Goal: Task Accomplishment & Management: Manage account settings

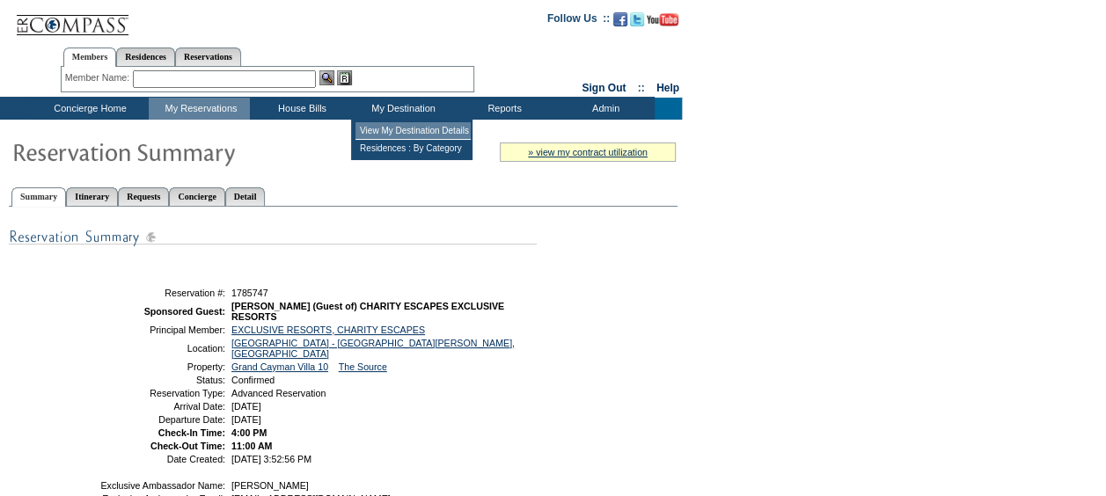
click at [392, 132] on td "View My Destination Details" at bounding box center [413, 131] width 115 height 18
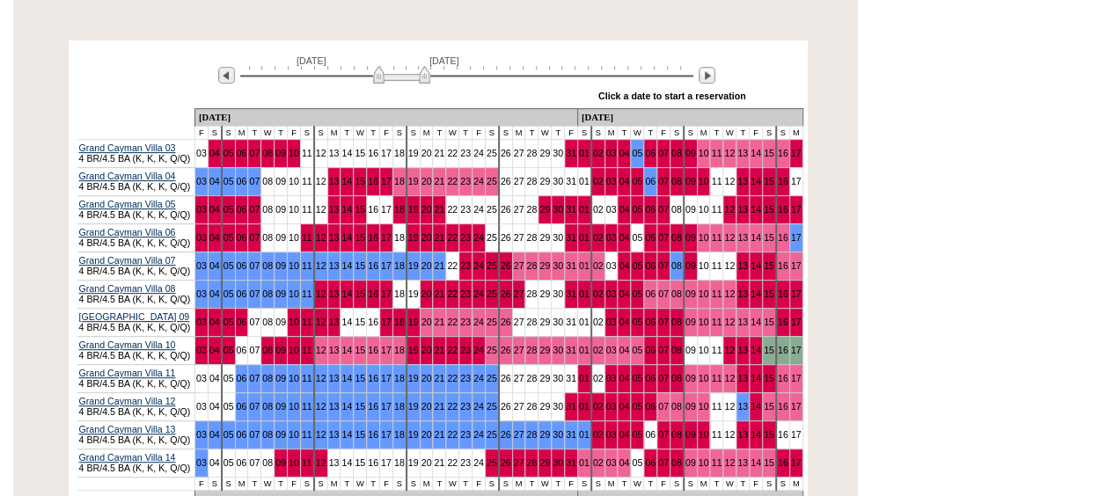
scroll to position [340, 0]
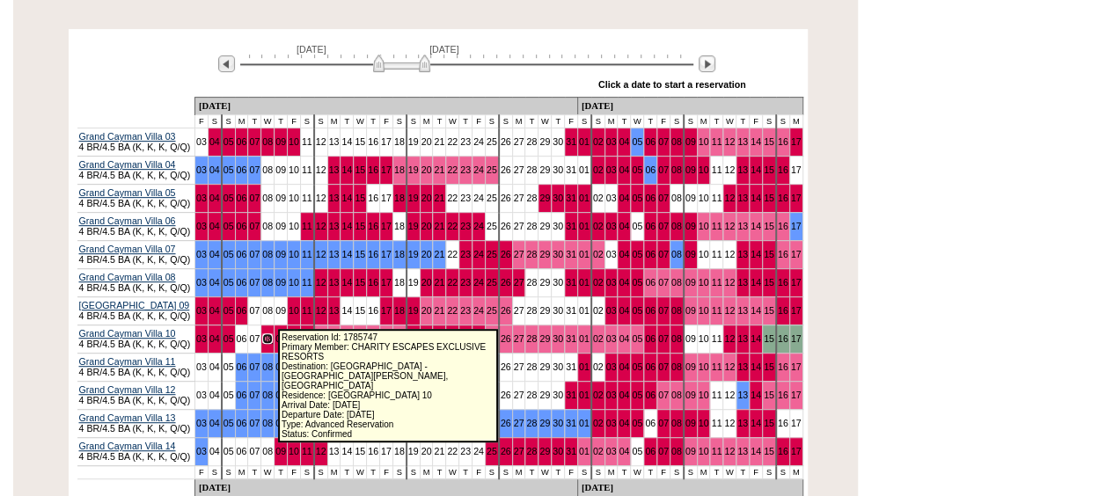
click at [268, 334] on link "08" at bounding box center [267, 339] width 11 height 11
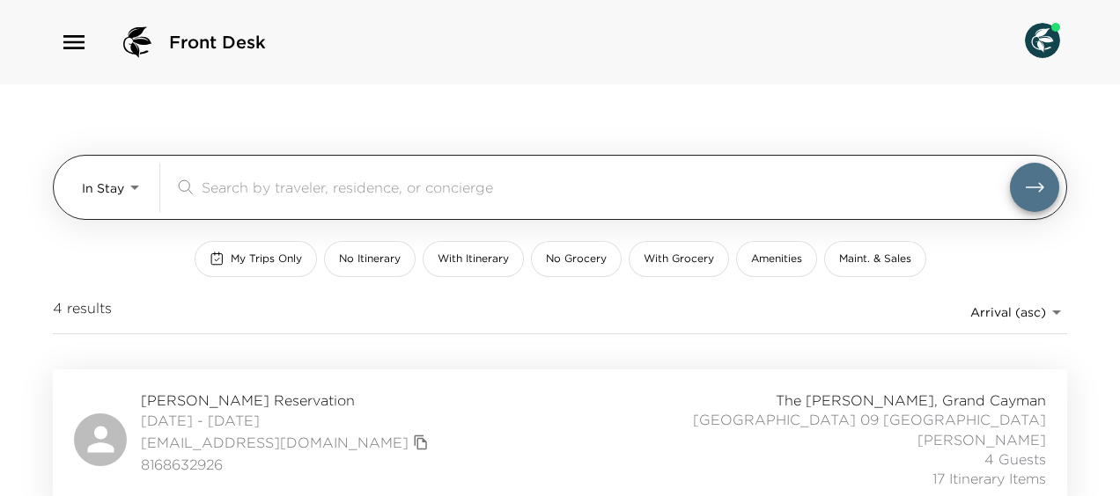
click at [131, 188] on body "Front Desk In Stay In-Stay ​ My Trips Only No Itinerary With Itinerary No Groce…" at bounding box center [560, 248] width 1120 height 496
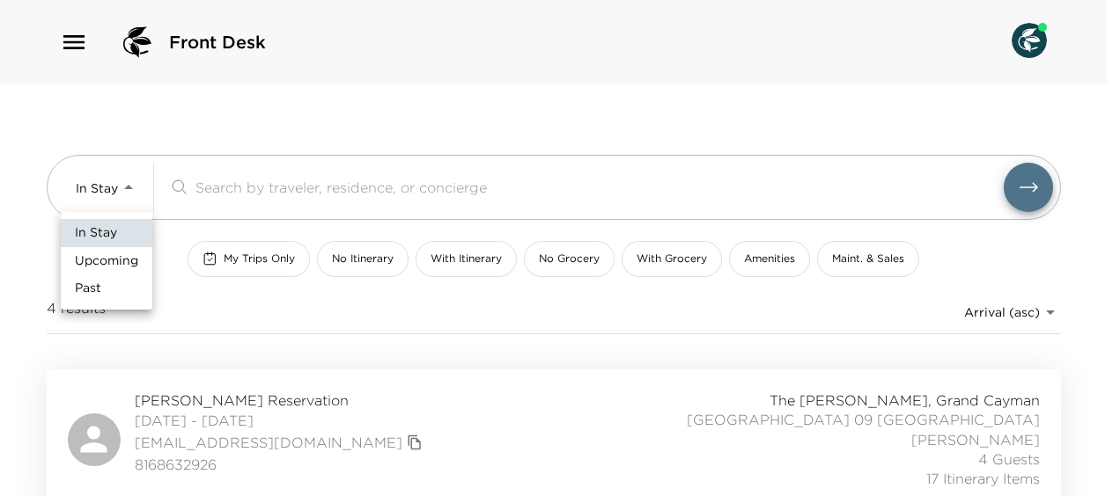
click at [116, 261] on span "Upcoming" at bounding box center [106, 262] width 63 height 18
type input "Upcoming"
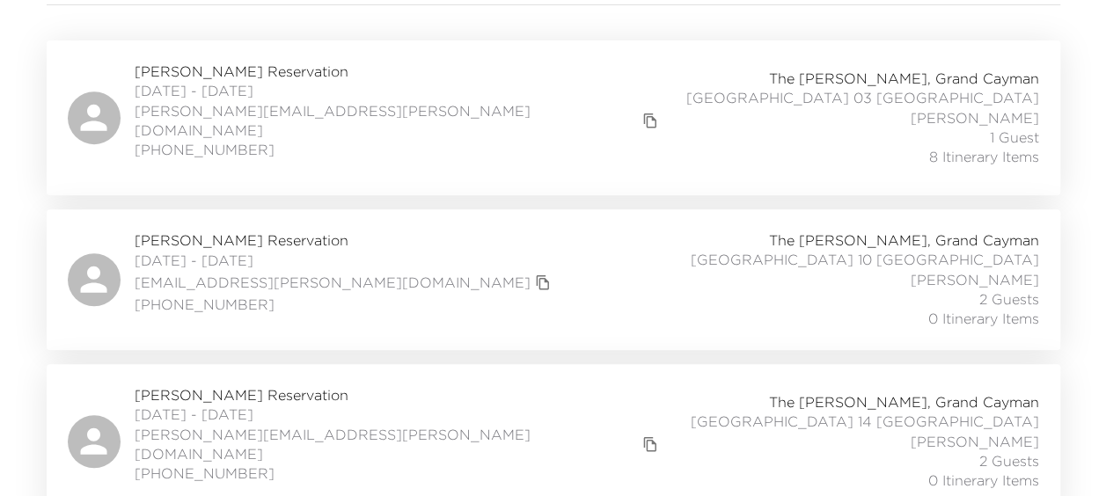
scroll to position [364, 0]
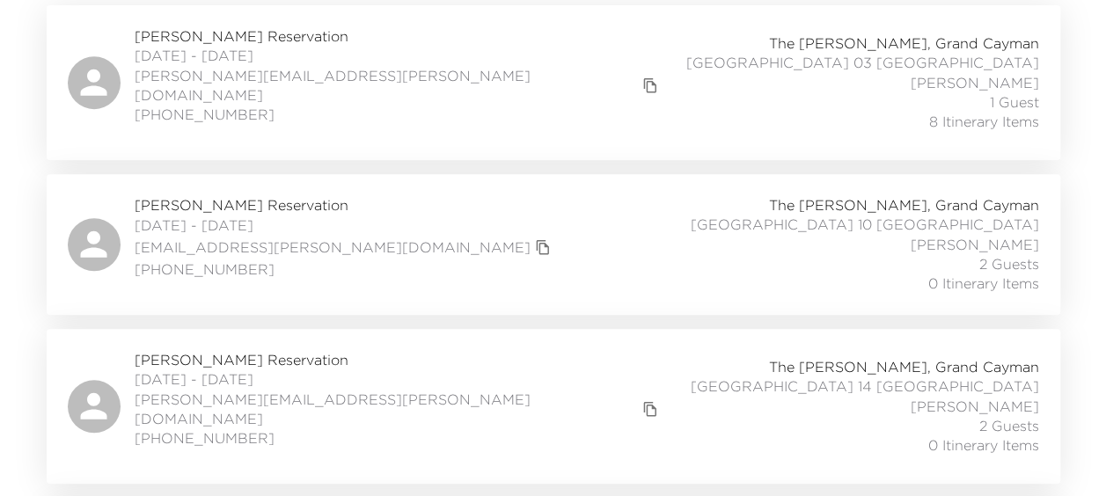
click at [218, 195] on span "Josh Thompson Reservation" at bounding box center [345, 204] width 421 height 19
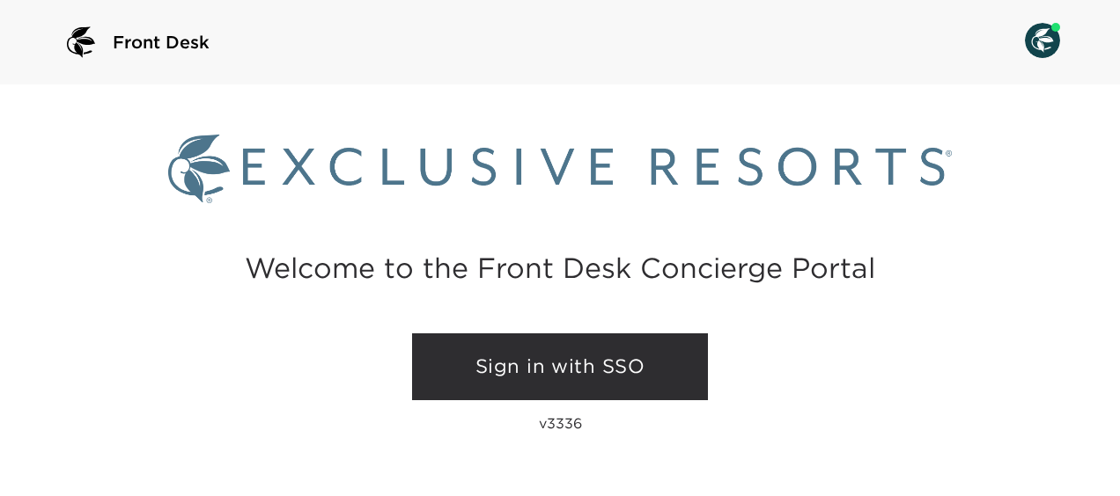
click at [648, 366] on link "Sign in with SSO" at bounding box center [560, 367] width 296 height 67
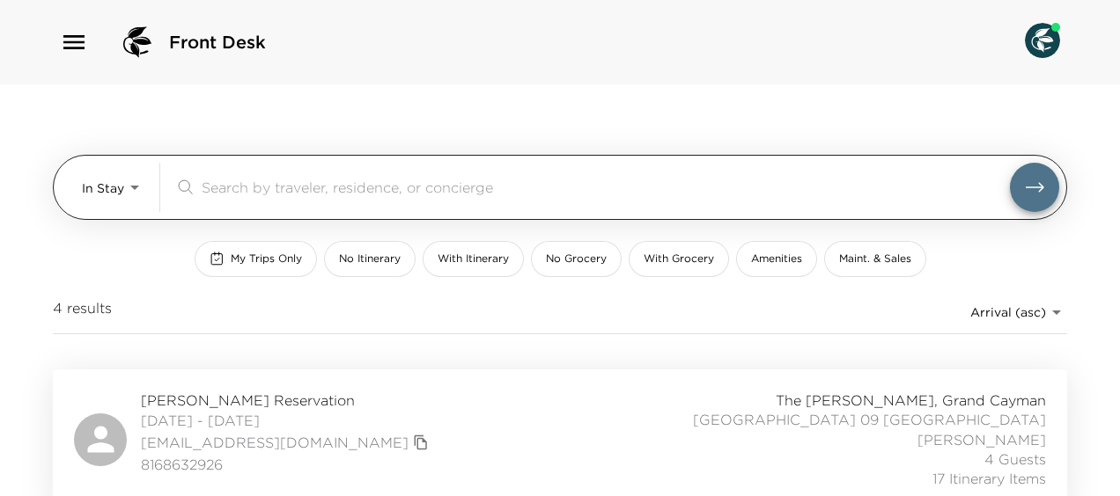
click at [123, 183] on body "Front Desk In Stay In-Stay ​ My Trips Only No Itinerary With Itinerary No Groce…" at bounding box center [560, 248] width 1120 height 496
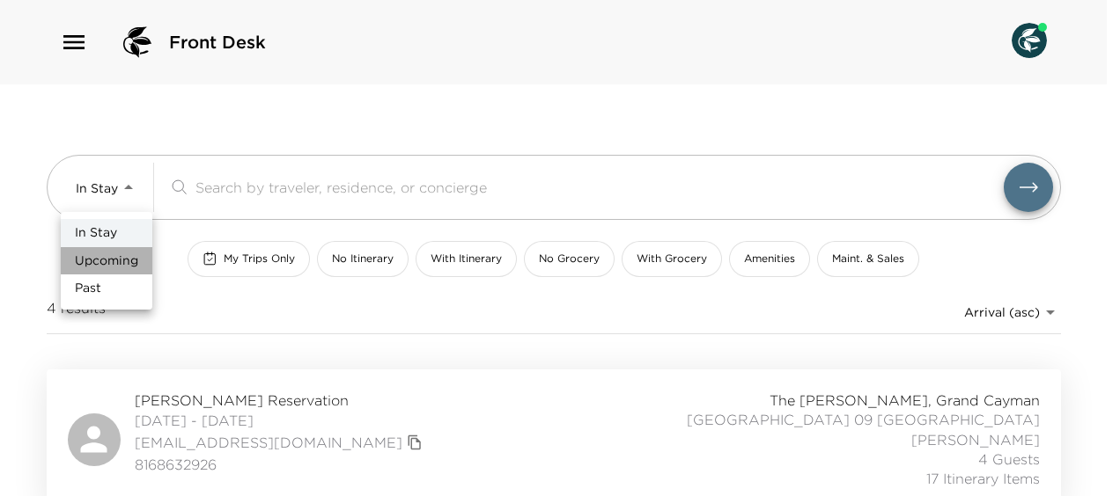
click at [114, 261] on span "Upcoming" at bounding box center [106, 262] width 63 height 18
type input "Upcoming"
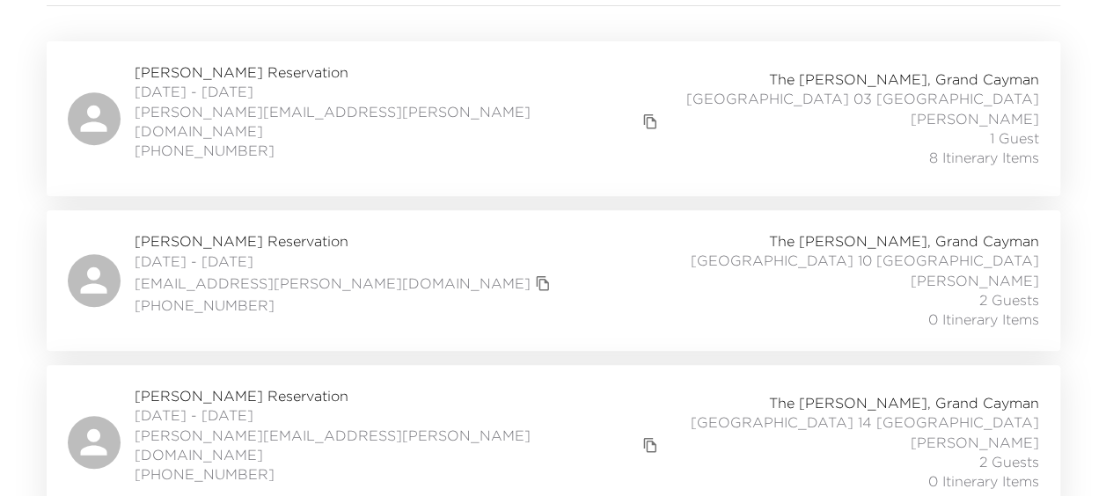
scroll to position [364, 0]
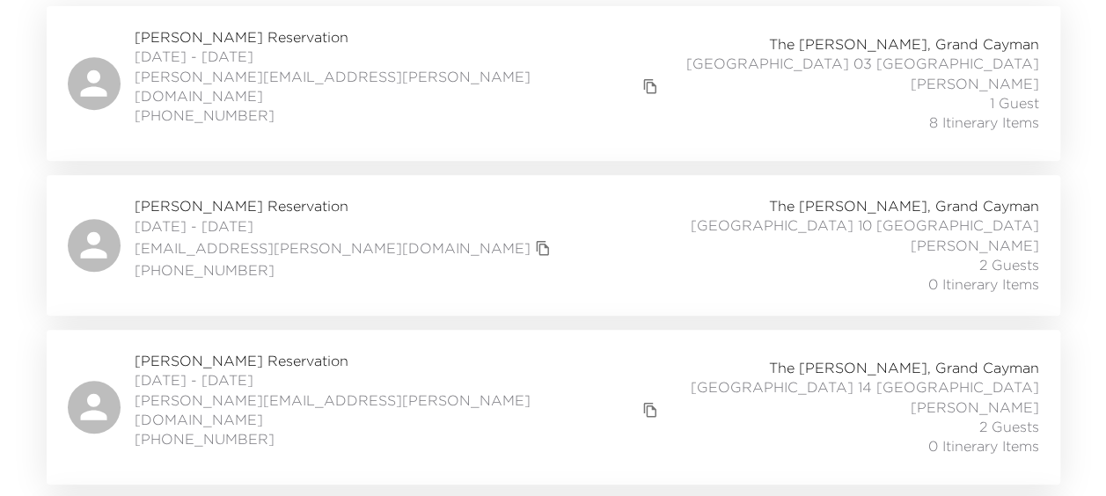
click at [264, 196] on span "Josh Thompson Reservation" at bounding box center [345, 205] width 421 height 19
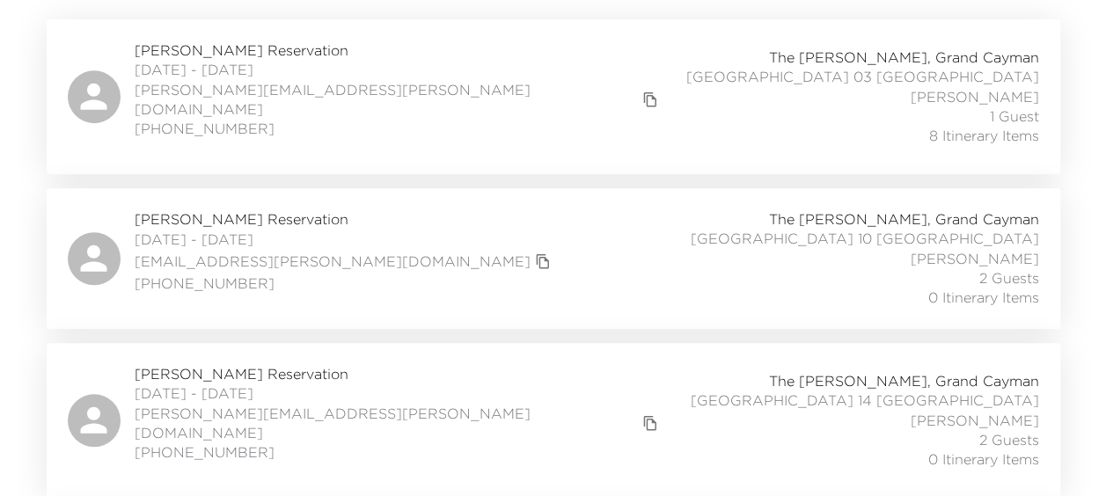
scroll to position [352, 0]
click at [220, 208] on span "Josh Thompson Reservation" at bounding box center [345, 217] width 421 height 19
click at [252, 208] on span "Josh Thompson Reservation" at bounding box center [345, 217] width 421 height 19
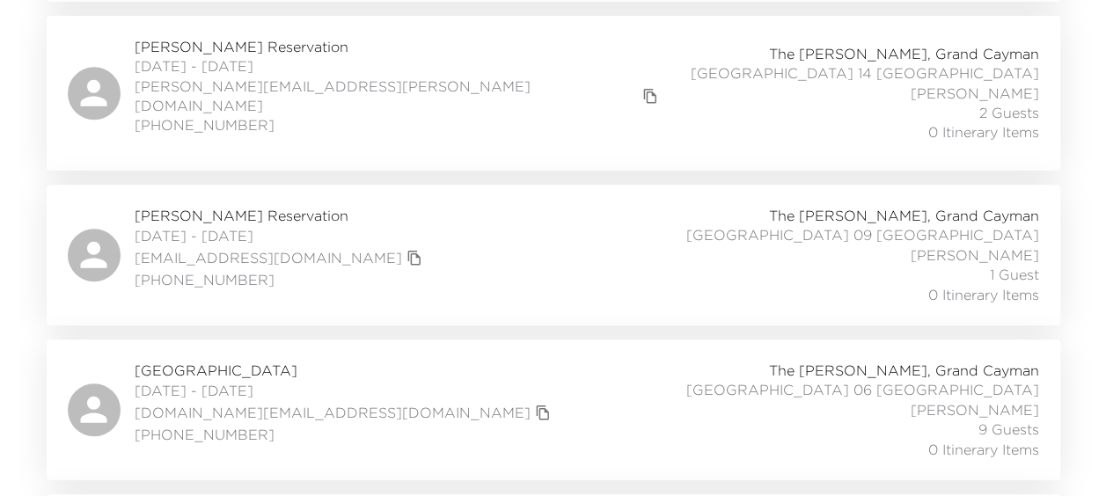
scroll to position [693, 0]
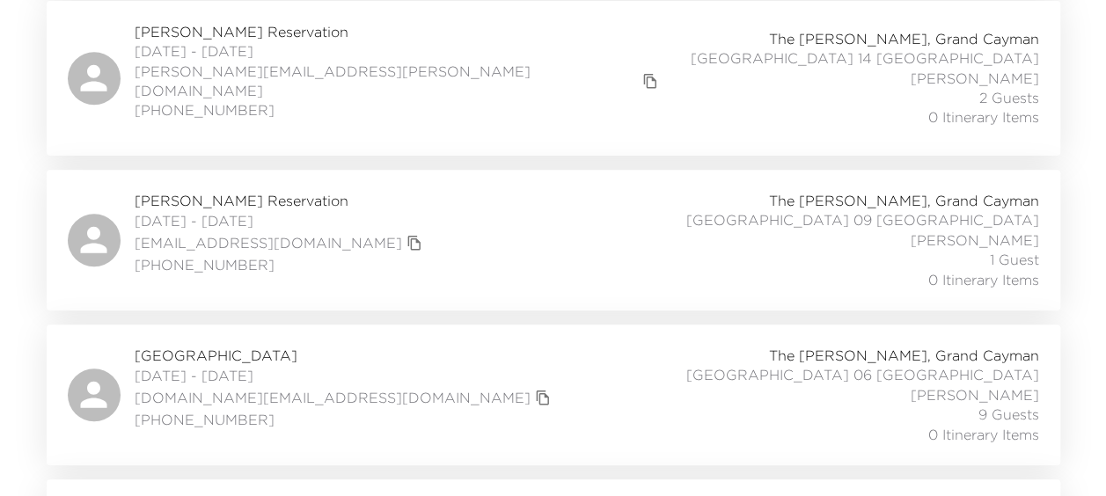
click at [241, 346] on span "Aly Berlin Reservation" at bounding box center [345, 355] width 421 height 19
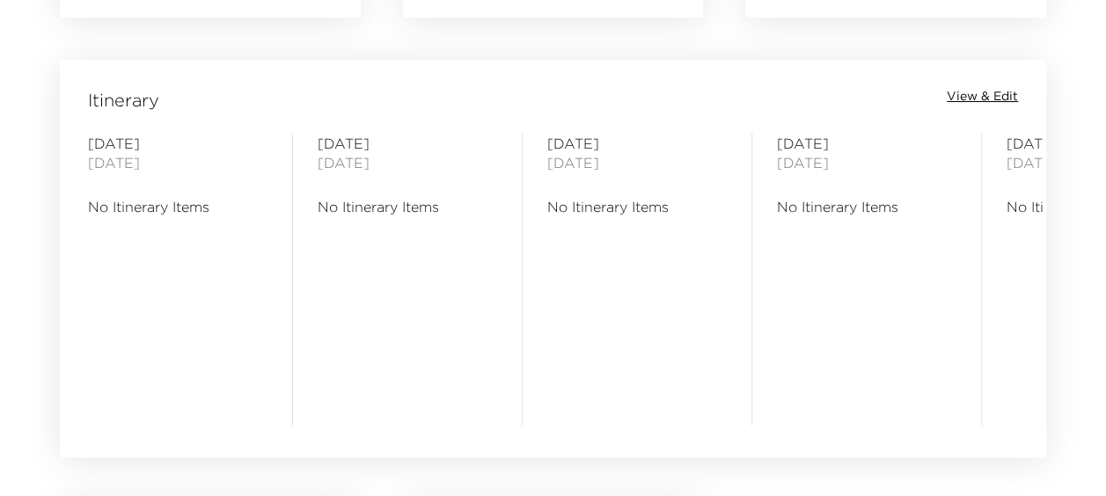
scroll to position [1466, 0]
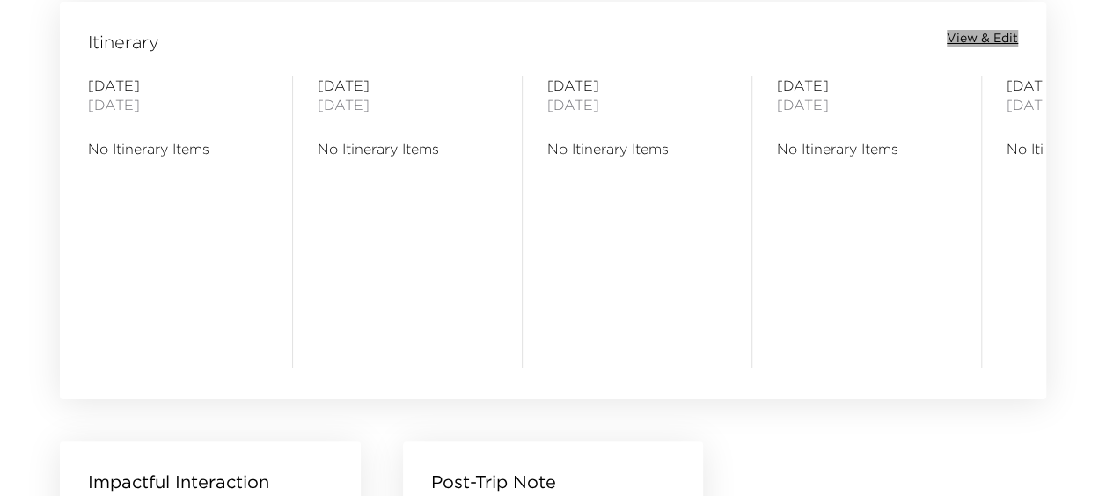
click at [979, 40] on span "View & Edit" at bounding box center [982, 39] width 71 height 18
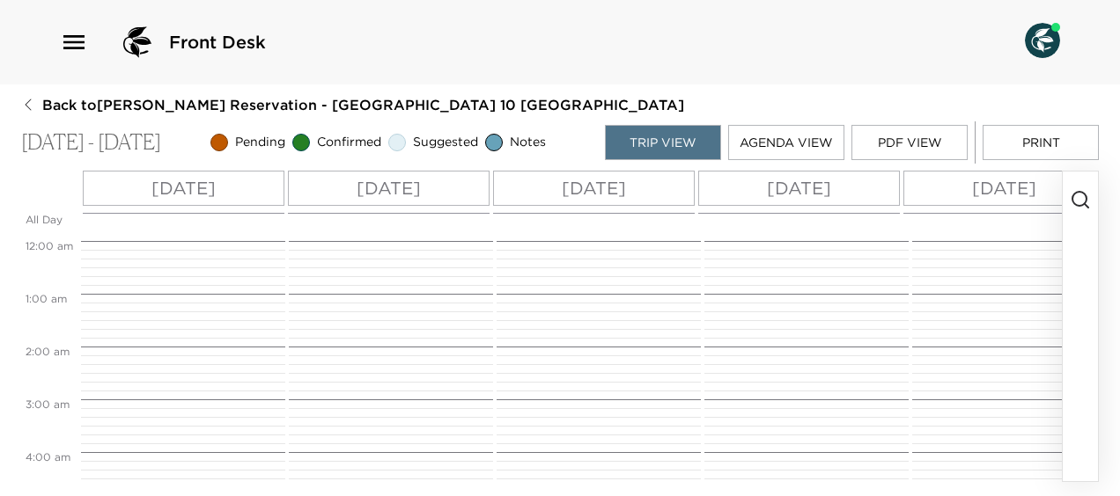
scroll to position [423, 0]
click at [1081, 194] on icon "button" at bounding box center [1079, 199] width 21 height 21
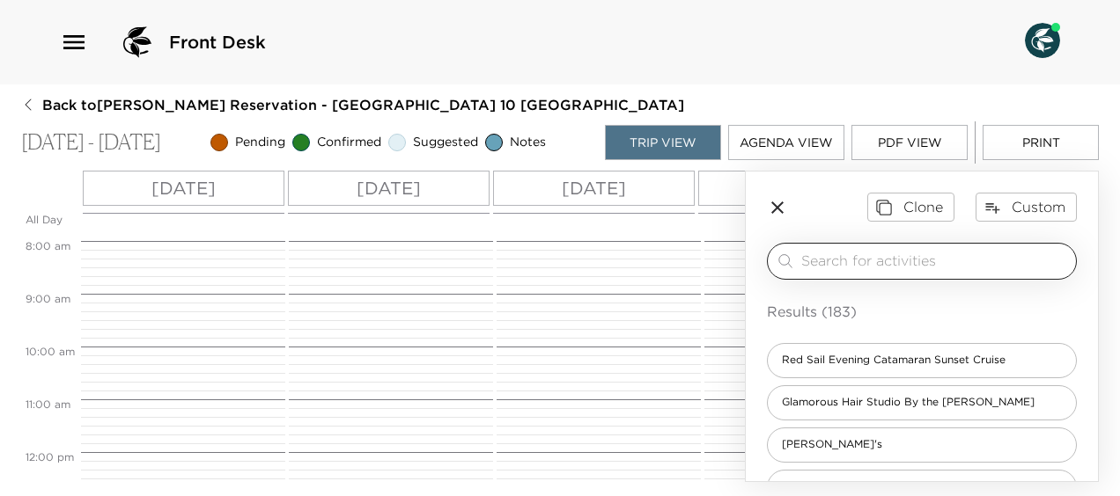
click at [980, 262] on input "search" at bounding box center [935, 261] width 268 height 20
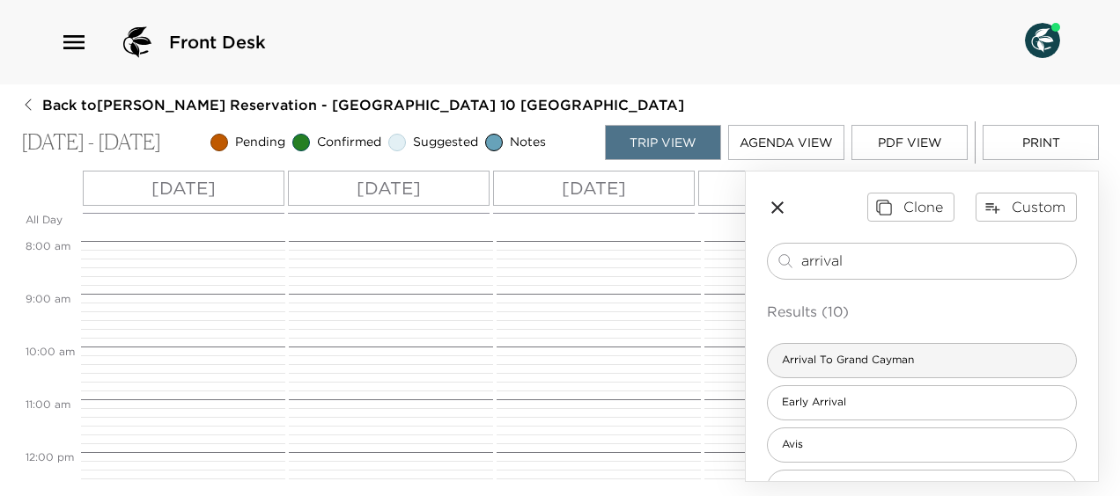
type input "arrival"
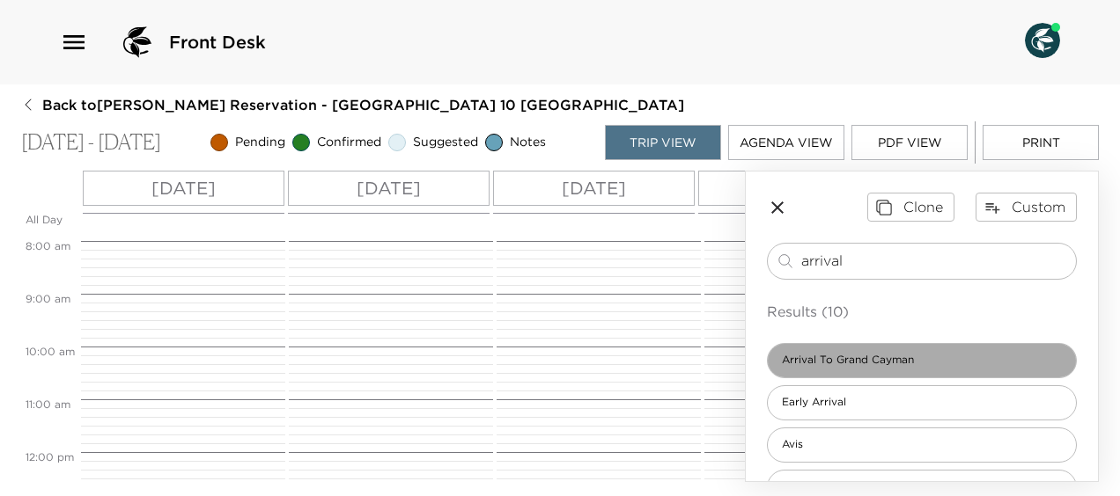
click at [937, 360] on div "Arrival To Grand Cayman" at bounding box center [922, 360] width 310 height 35
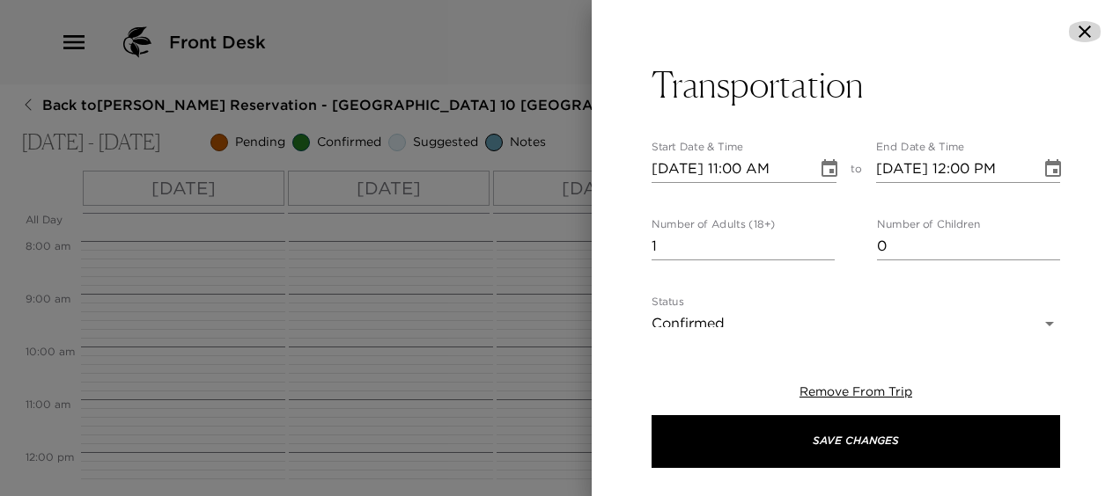
click at [1086, 33] on icon "button" at bounding box center [1084, 32] width 12 height 12
